Goal: Task Accomplishment & Management: Manage account settings

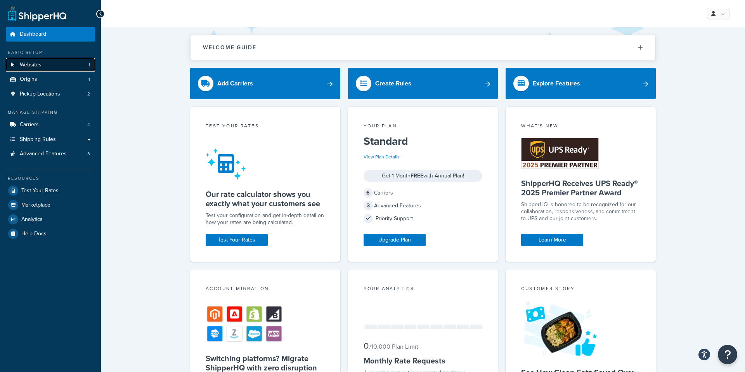
click at [33, 62] on span "Websites" at bounding box center [31, 65] width 22 height 7
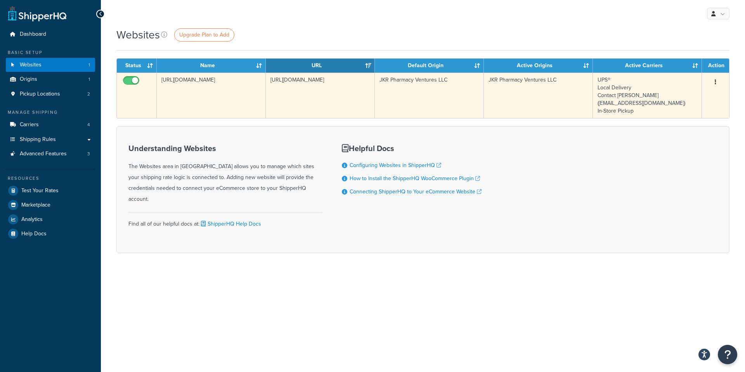
click at [717, 83] on button "button" at bounding box center [715, 82] width 11 height 12
click at [673, 97] on link "Edit" at bounding box center [683, 98] width 61 height 16
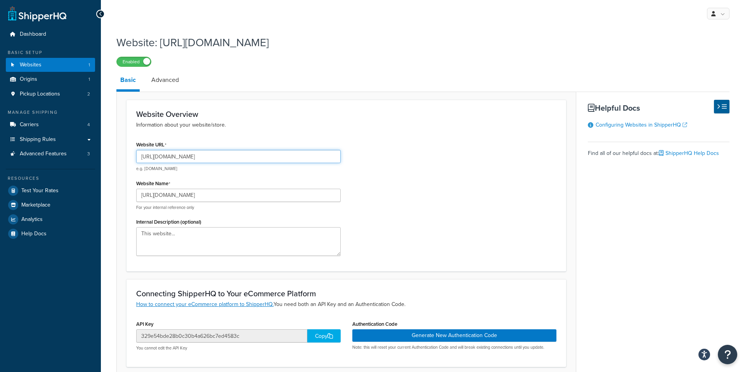
click at [229, 157] on input "[URL][DOMAIN_NAME]" at bounding box center [238, 156] width 204 height 13
paste input "QBOSync-6KmK5agK7vd44yzemscm"
click at [233, 156] on input "[URL][DOMAIN_NAME]" at bounding box center [238, 156] width 204 height 13
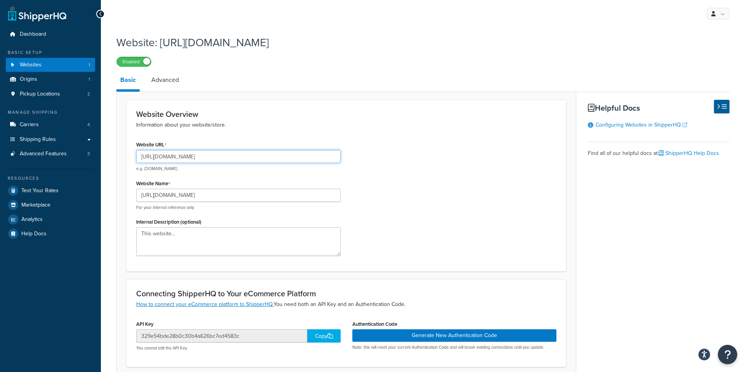
click at [233, 156] on input "https://doclane.racsites.com/" at bounding box center [238, 156] width 204 height 13
paste input "sstg.wpenginepowered"
type input "[URL][DOMAIN_NAME]"
click at [222, 196] on input "https://doclane.racsites.com/" at bounding box center [238, 195] width 204 height 13
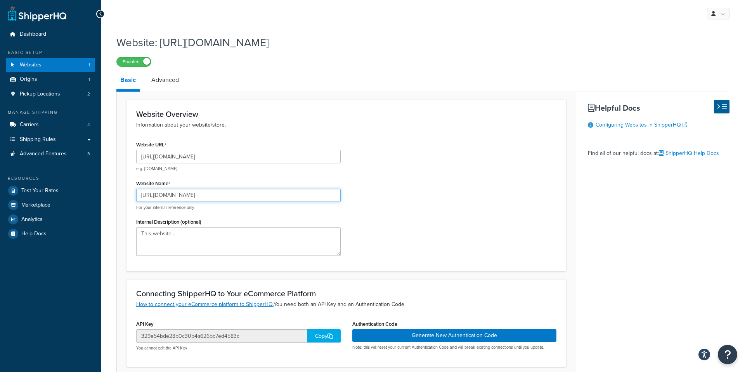
click at [222, 196] on input "https://doclane.racsites.com/" at bounding box center [238, 195] width 204 height 13
paste input "sstg.wpenginepowered"
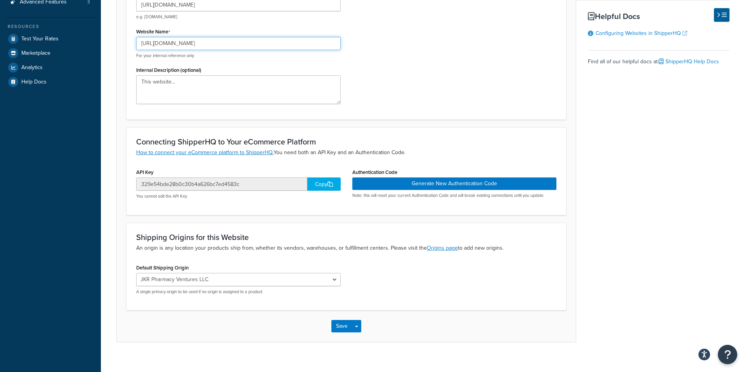
scroll to position [161, 0]
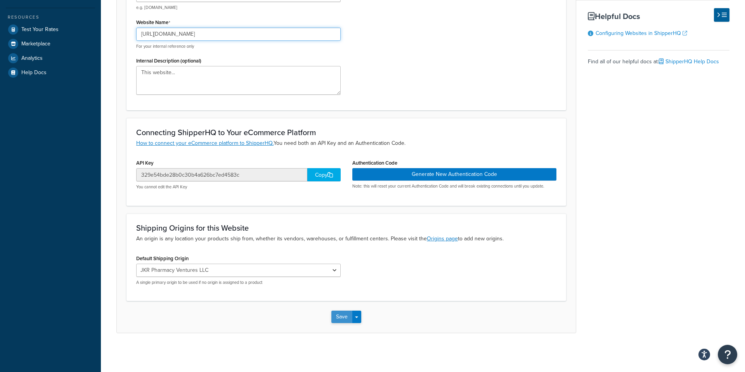
type input "[URL][DOMAIN_NAME]"
click at [340, 316] on button "Save" at bounding box center [341, 316] width 21 height 12
